Goal: Find specific page/section: Find specific page/section

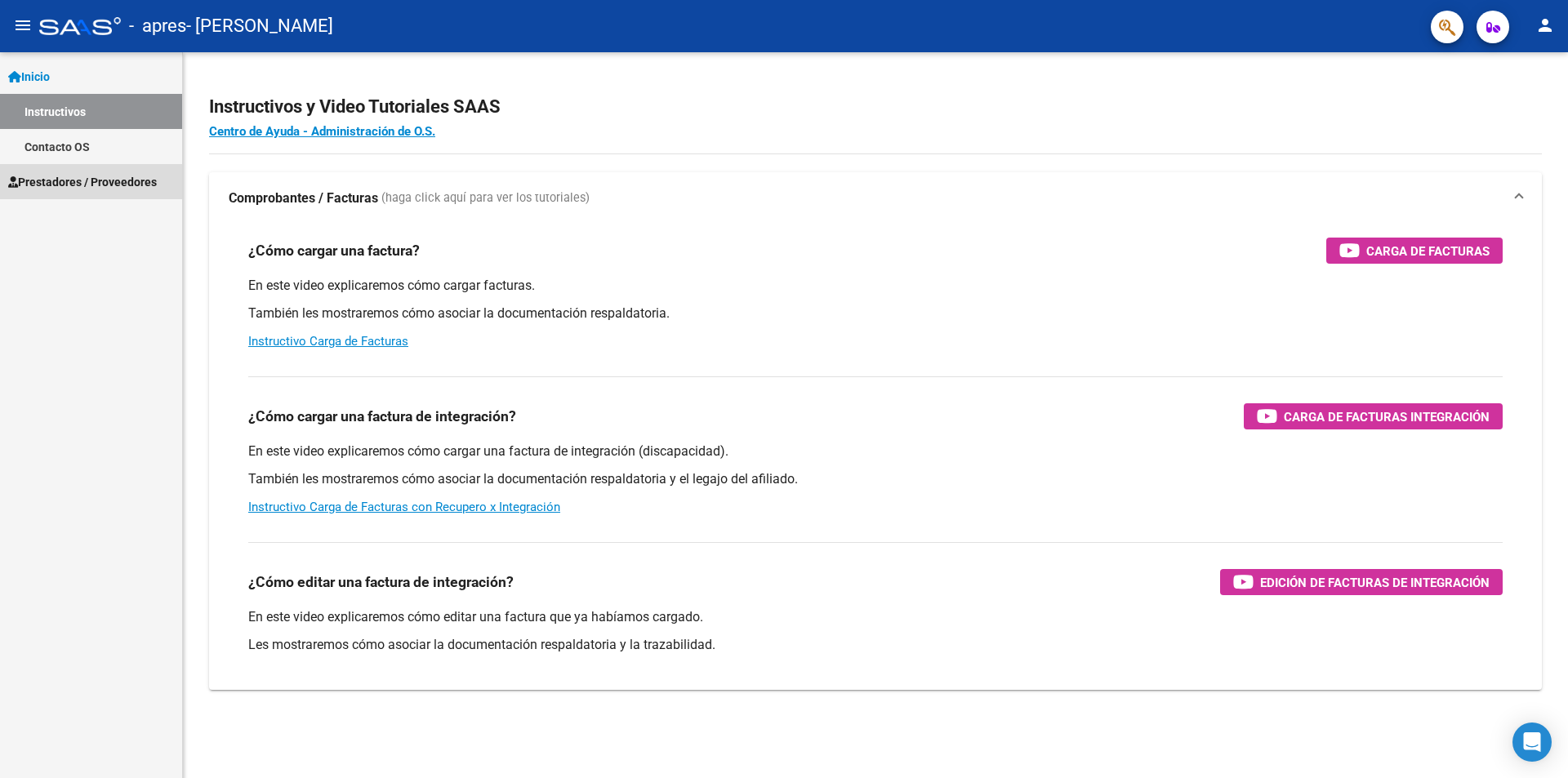
click at [118, 183] on span "Prestadores / Proveedores" at bounding box center [83, 181] width 149 height 18
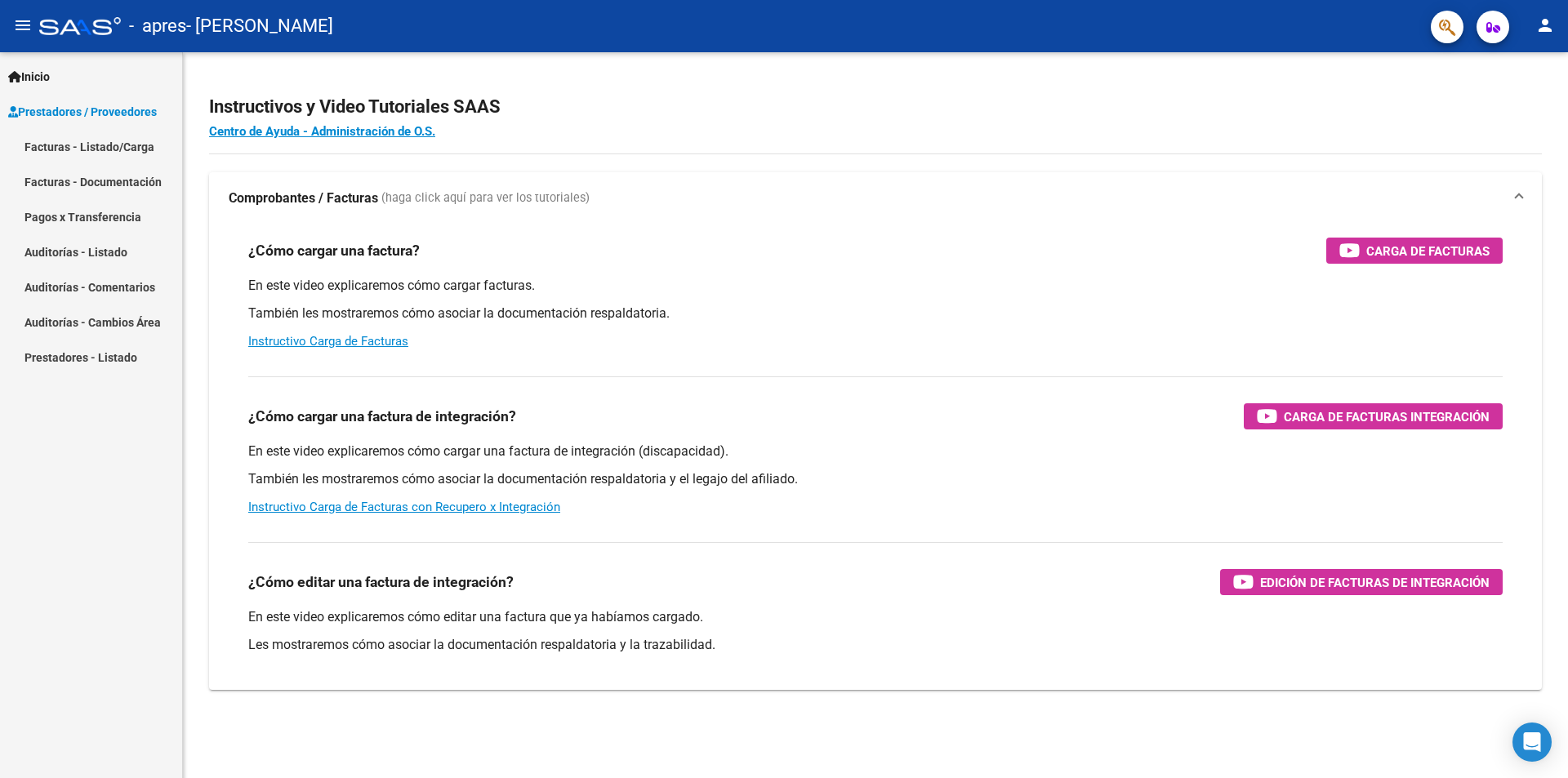
click at [112, 250] on link "Auditorías - Listado" at bounding box center [91, 252] width 182 height 35
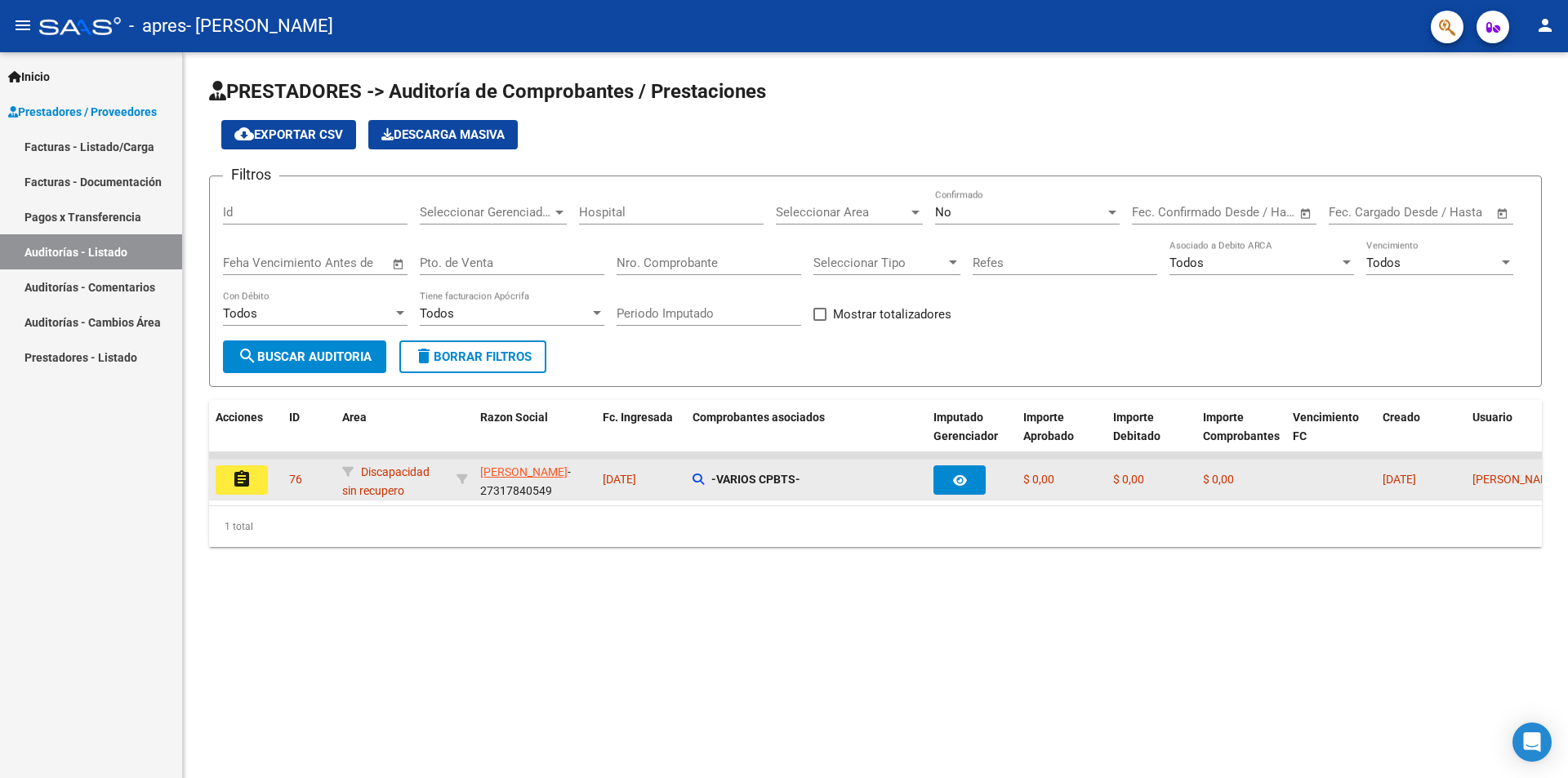
click at [250, 477] on mat-icon "assignment" at bounding box center [241, 479] width 20 height 20
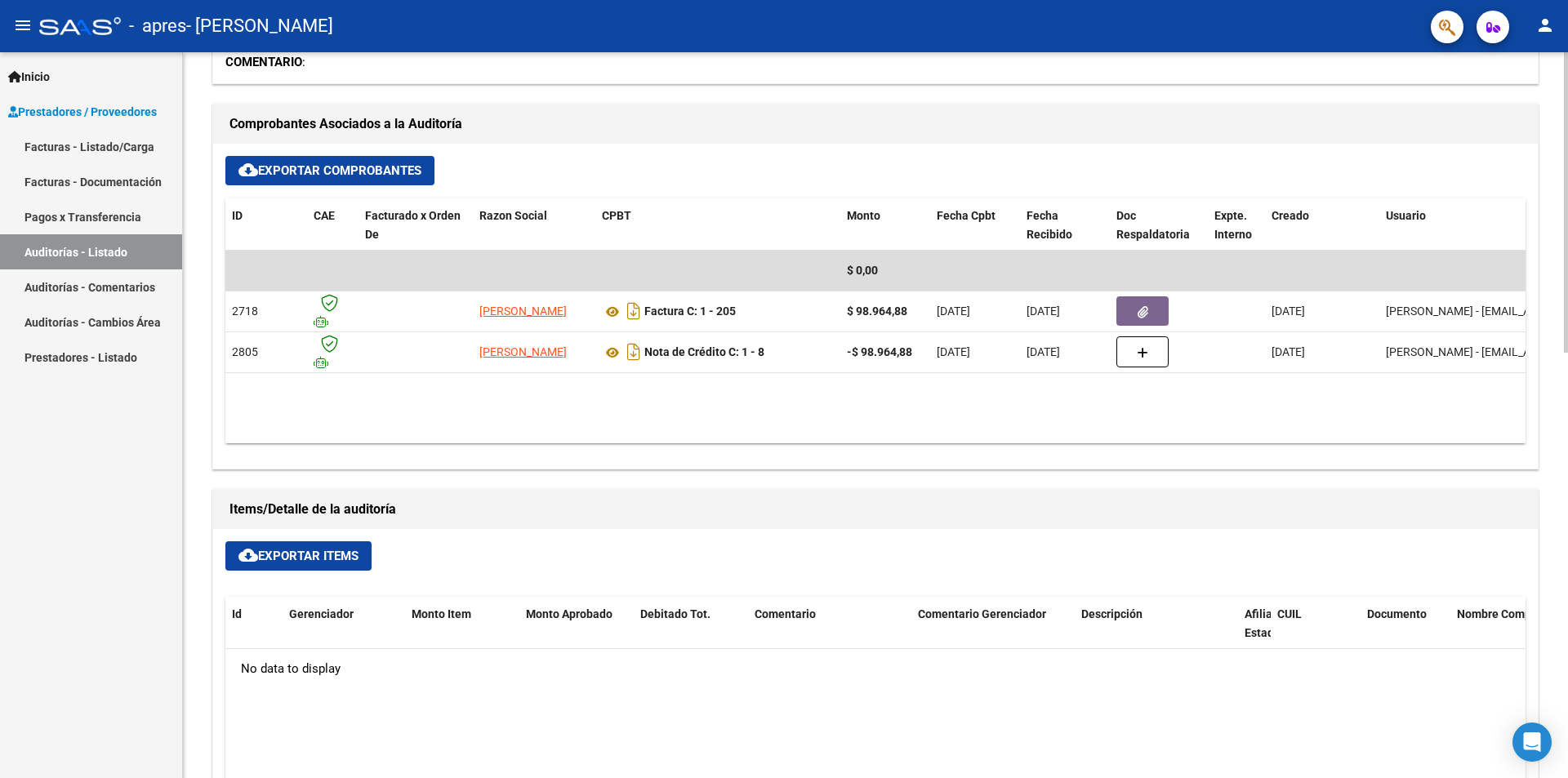
scroll to position [327, 0]
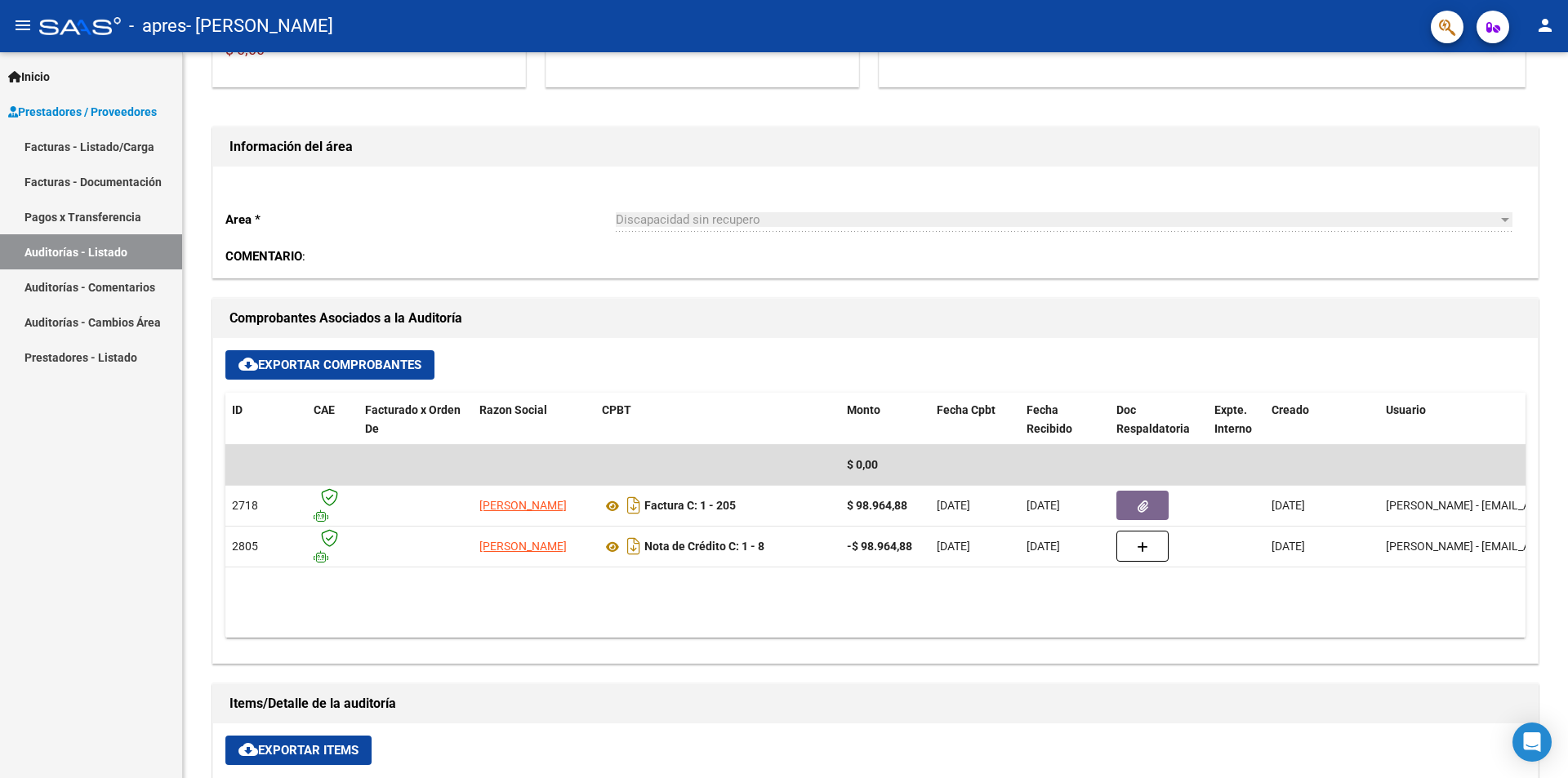
click at [110, 288] on link "Auditorías - Comentarios" at bounding box center [91, 288] width 182 height 35
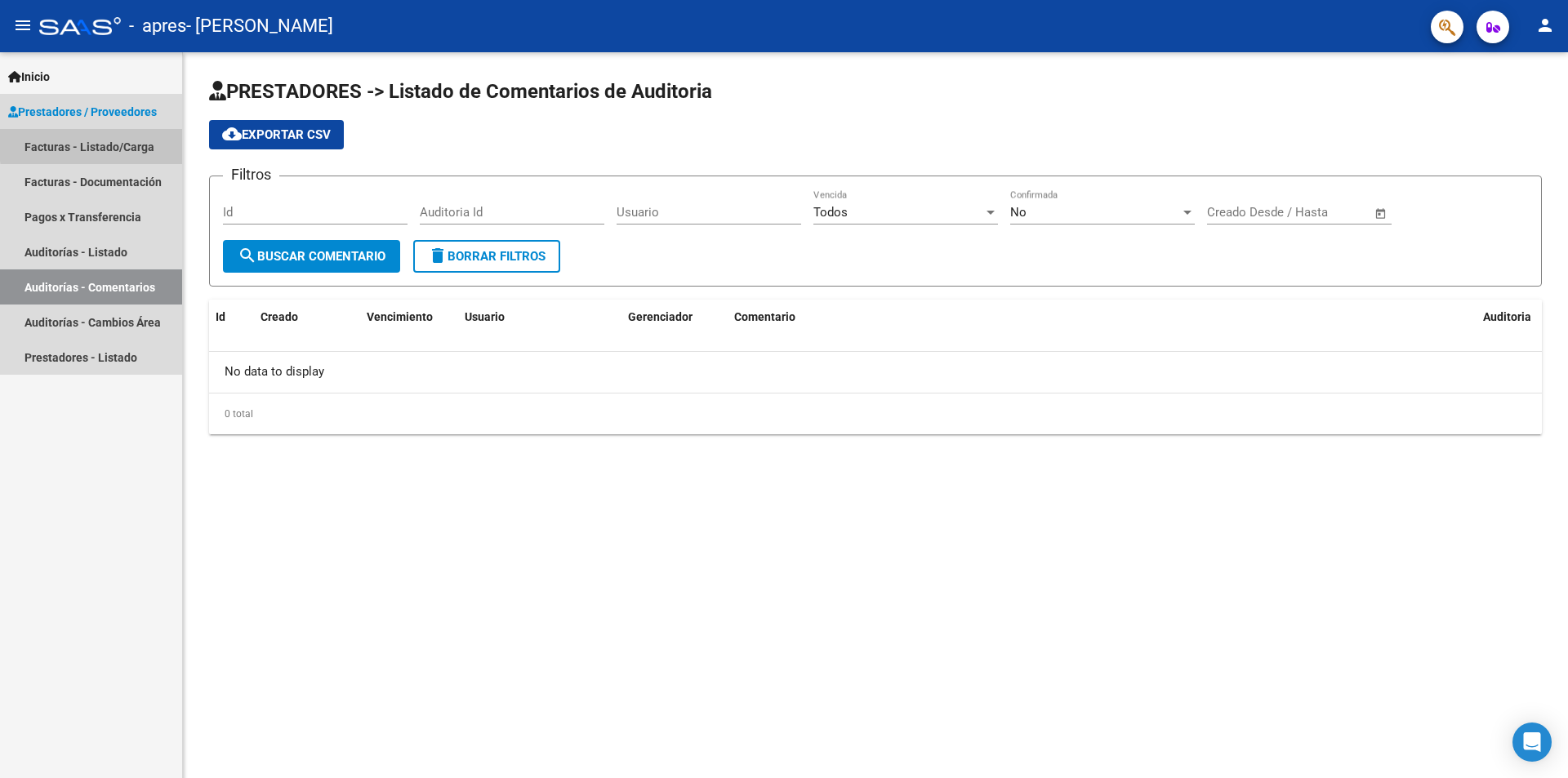
click at [113, 143] on link "Facturas - Listado/Carga" at bounding box center [91, 147] width 182 height 35
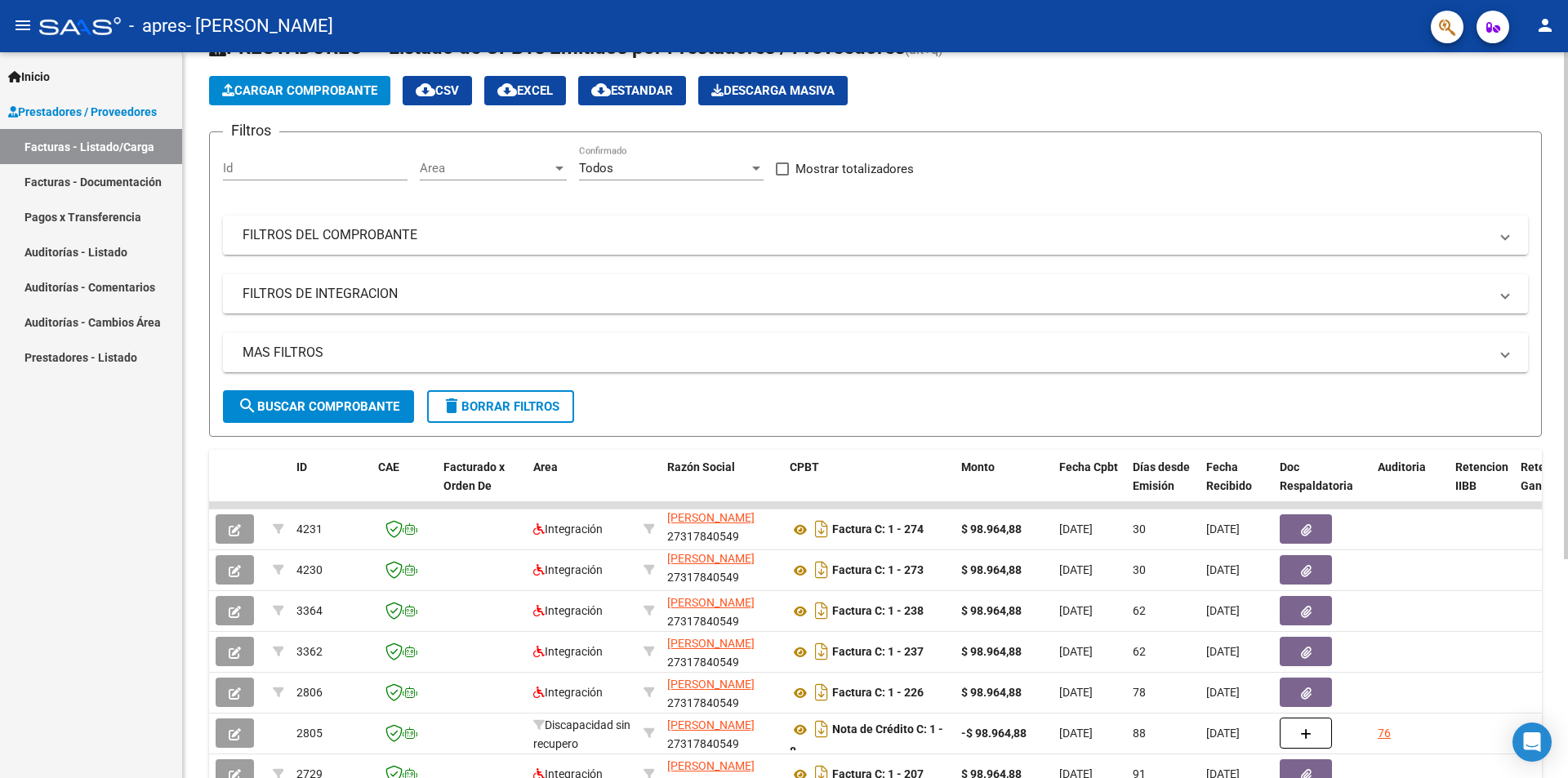
scroll to position [313, 0]
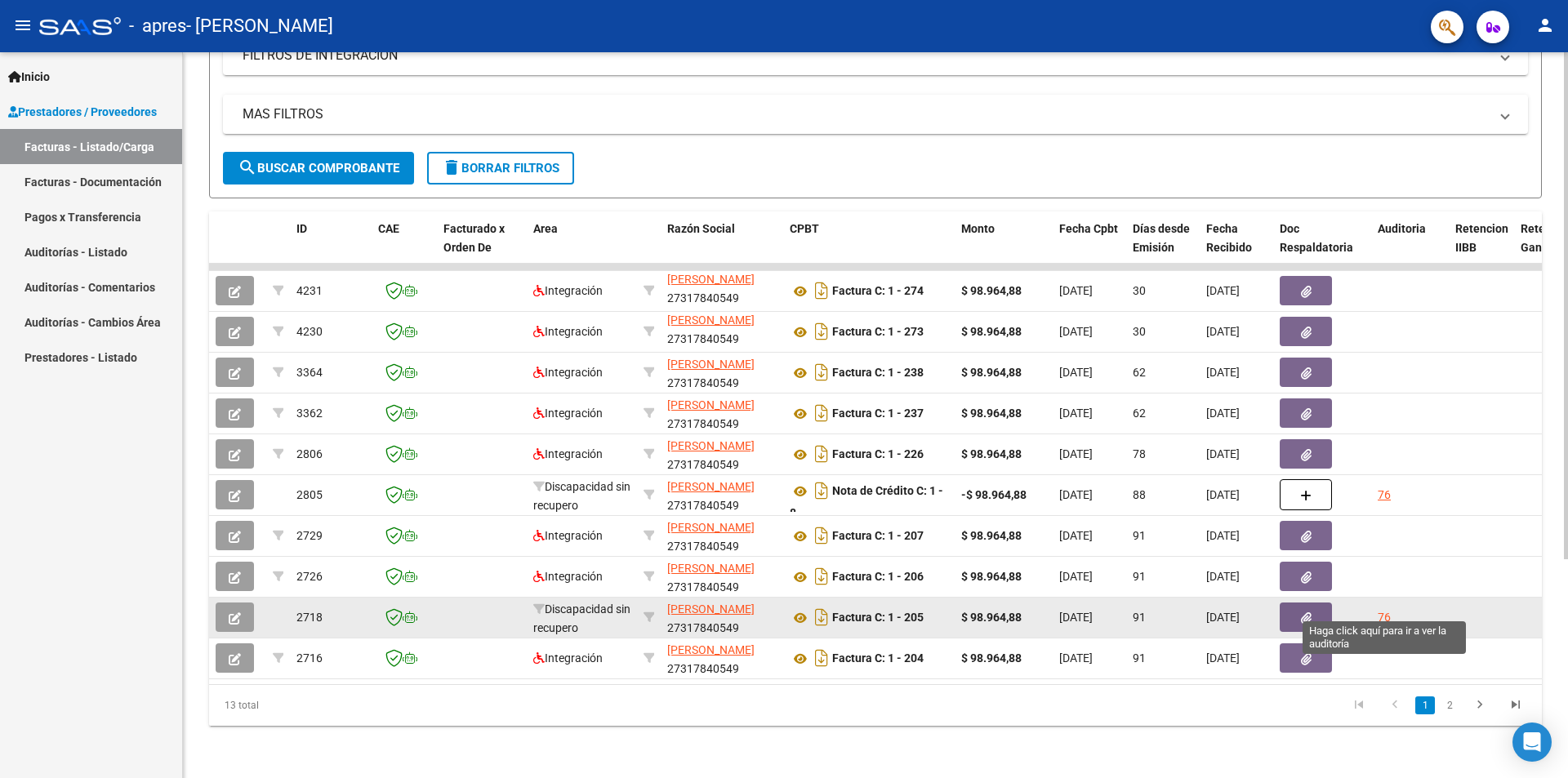
click at [1382, 609] on div "76" at bounding box center [1385, 618] width 13 height 19
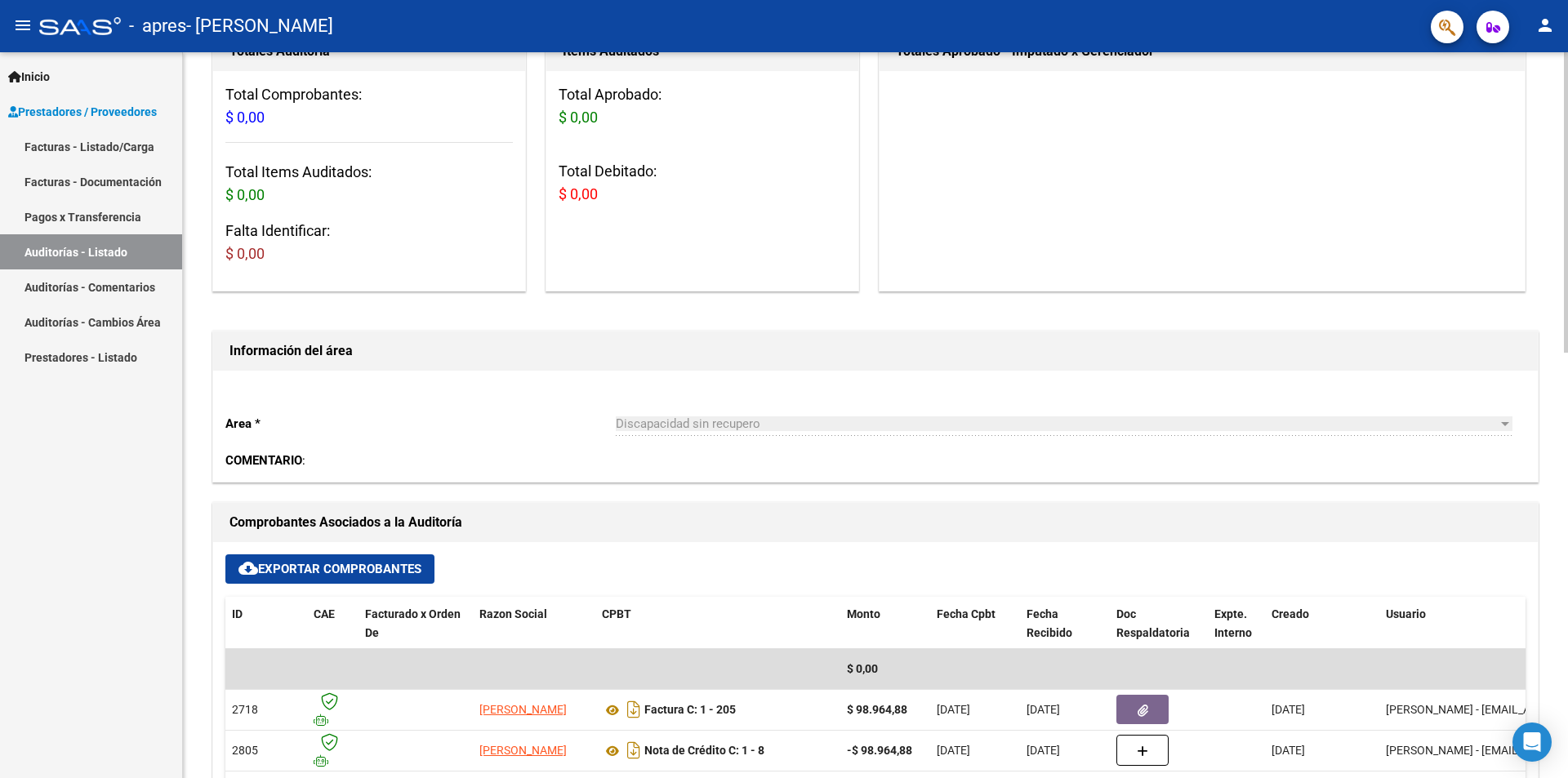
scroll to position [409, 0]
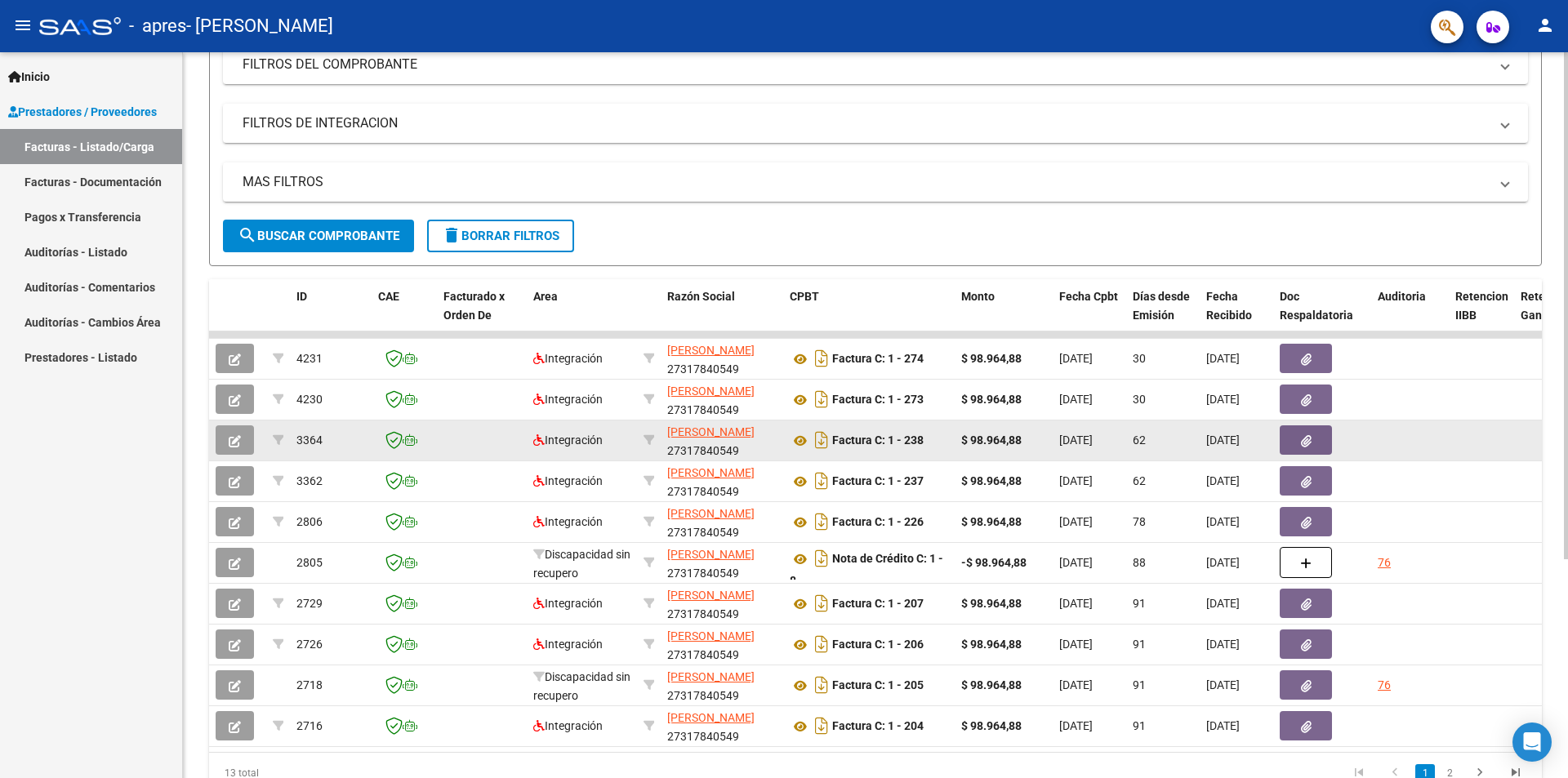
scroll to position [245, 0]
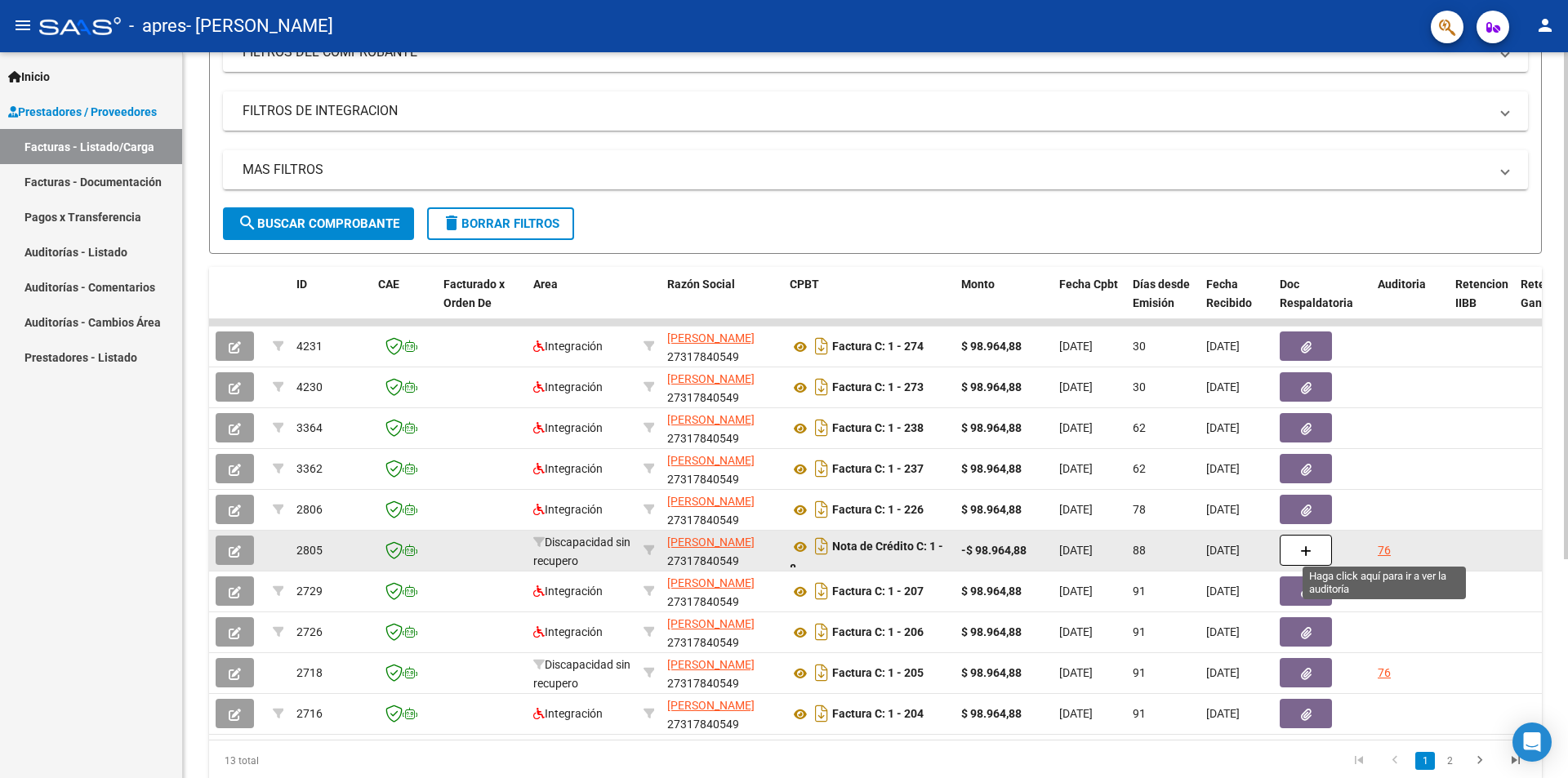
click at [1384, 543] on div "76" at bounding box center [1385, 551] width 13 height 19
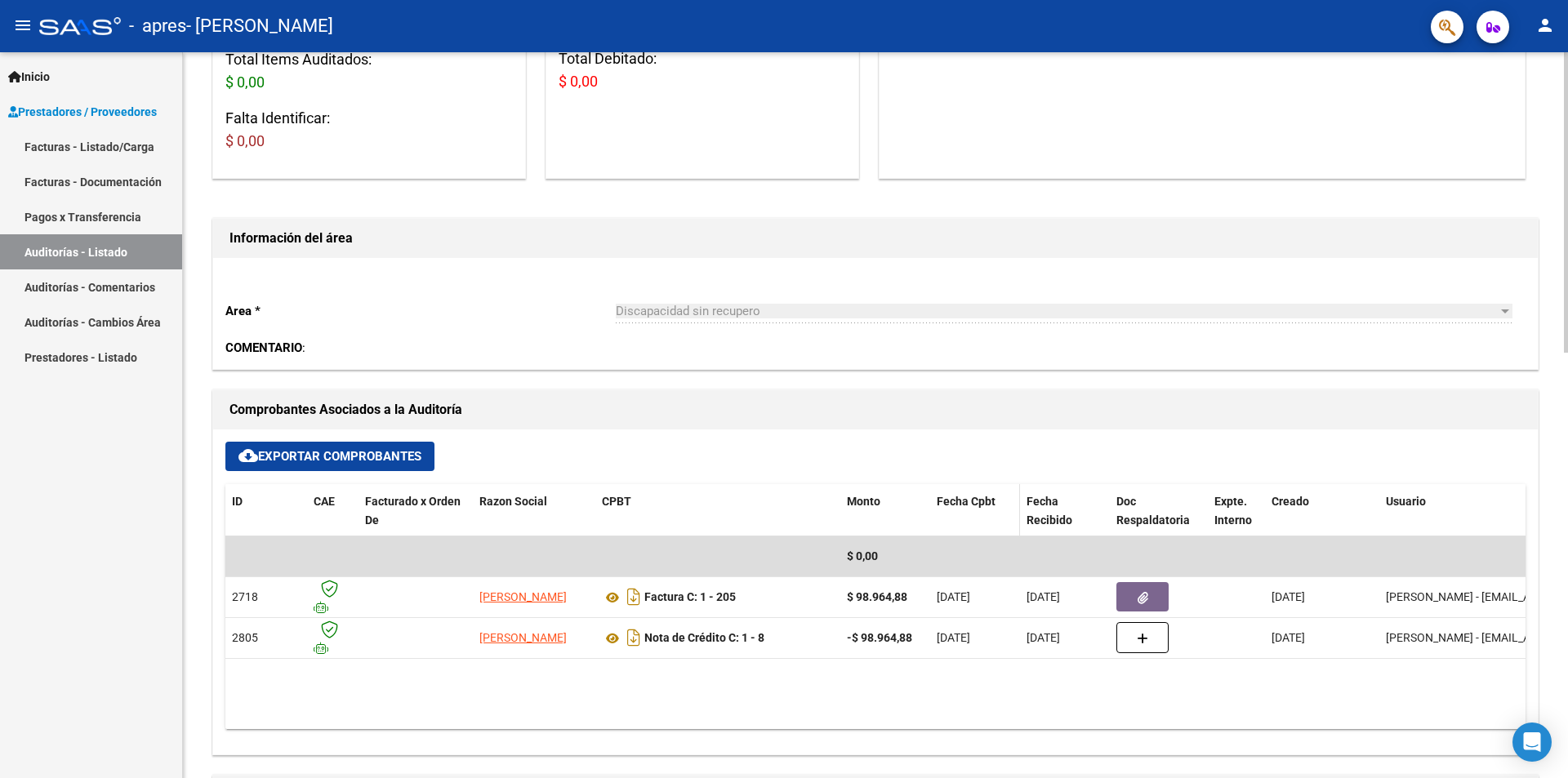
scroll to position [245, 0]
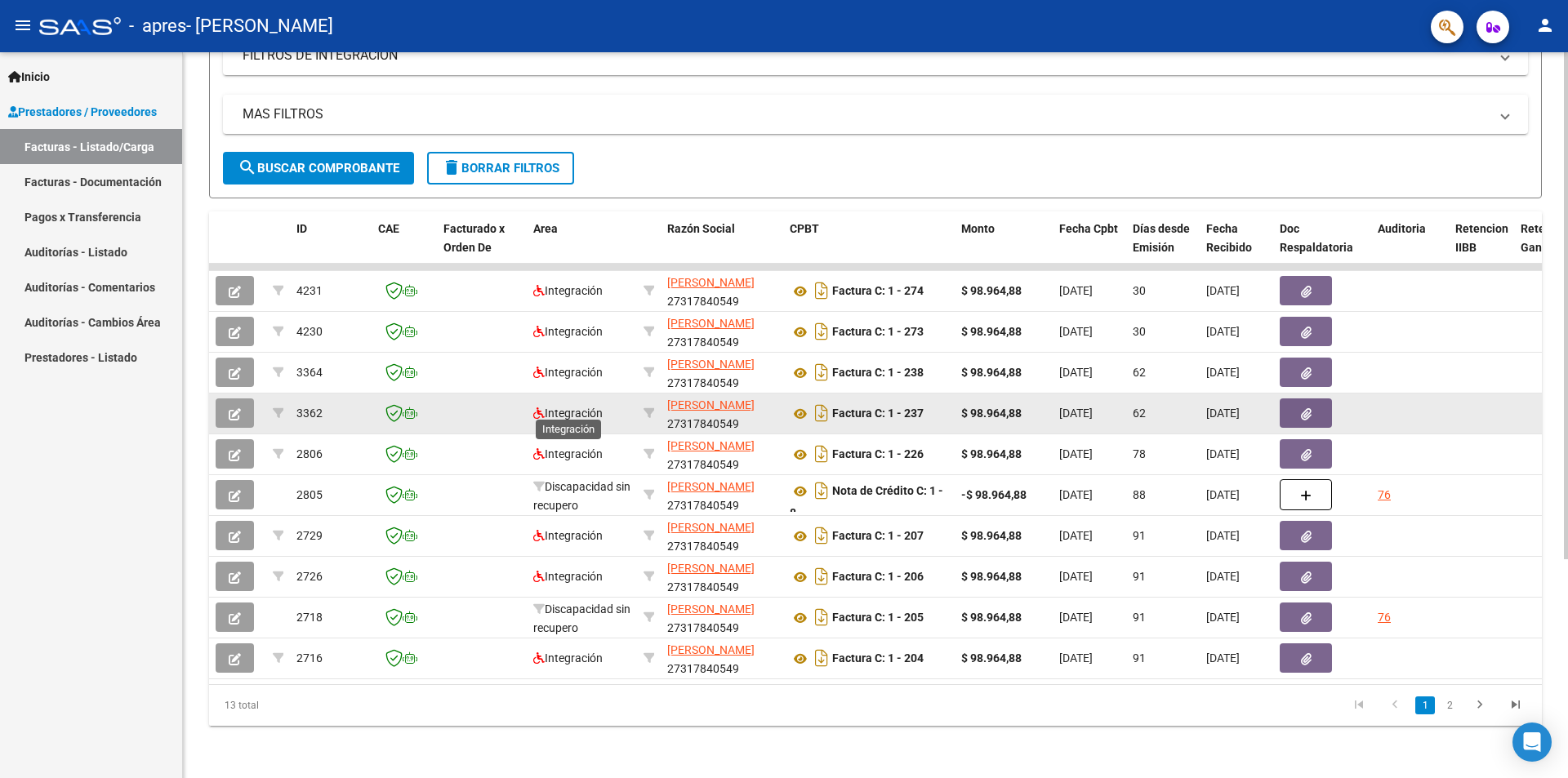
scroll to position [313, 0]
